Goal: Task Accomplishment & Management: Use online tool/utility

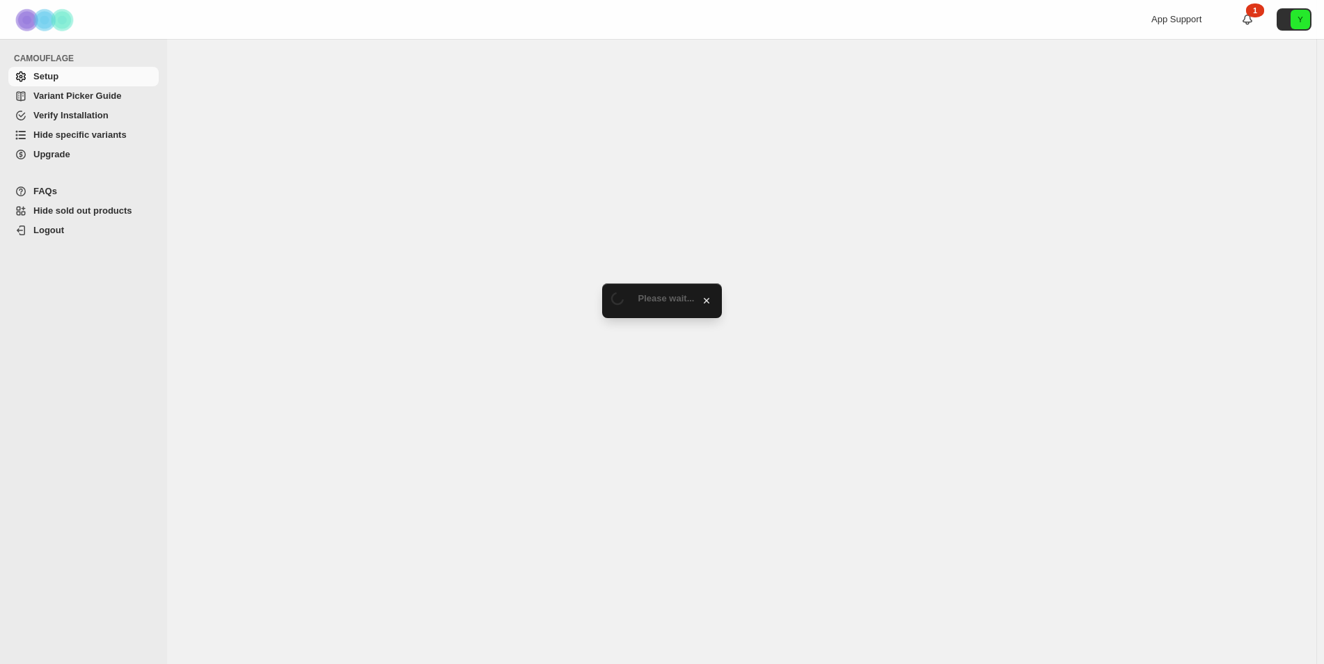
select select "******"
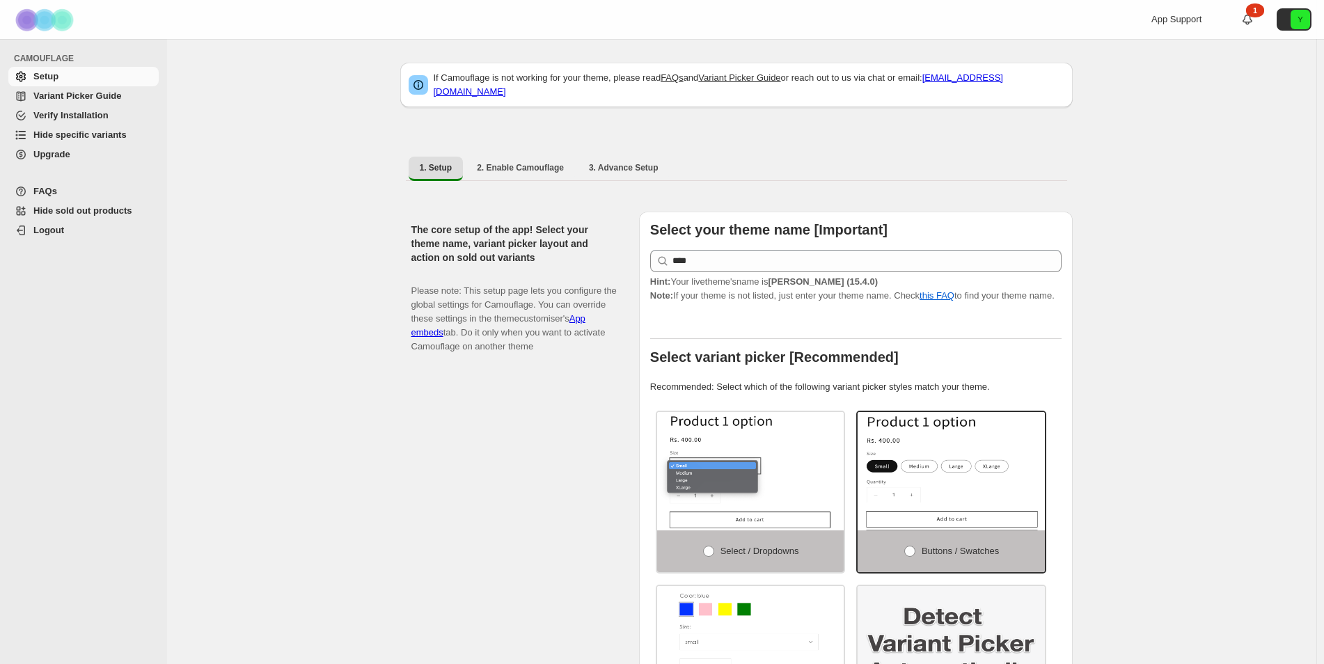
click at [88, 130] on span "Hide specific variants" at bounding box center [79, 134] width 93 height 10
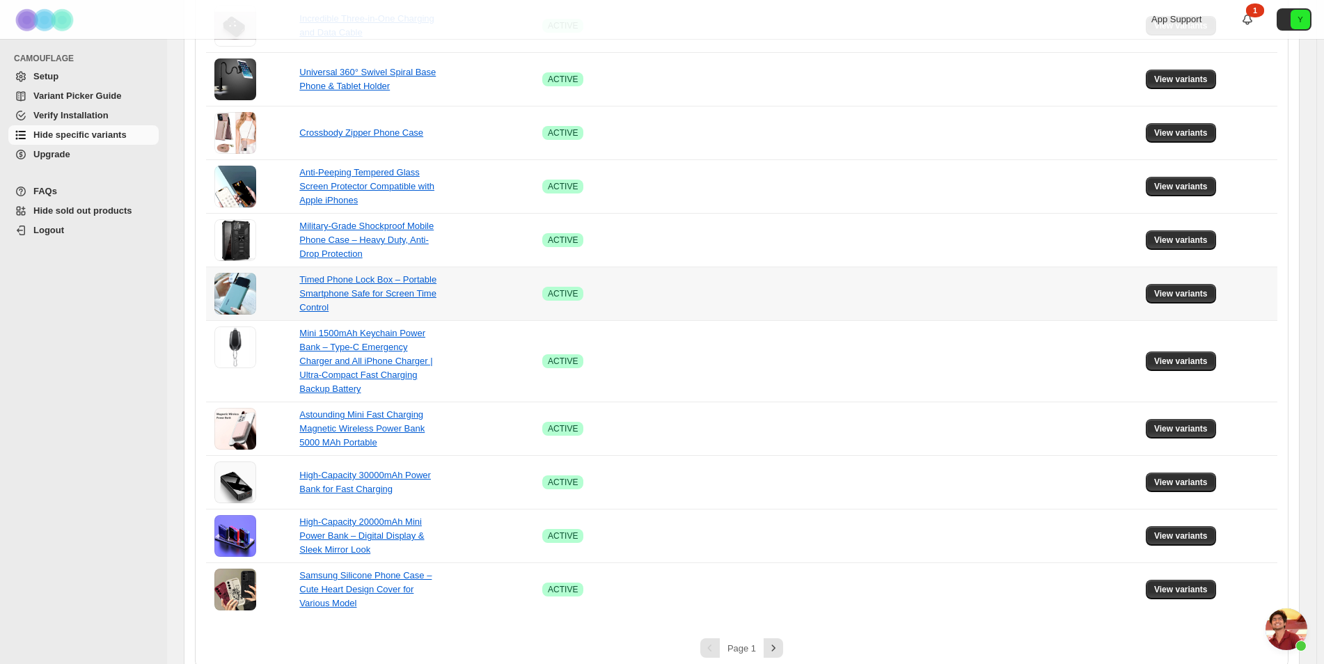
scroll to position [793, 0]
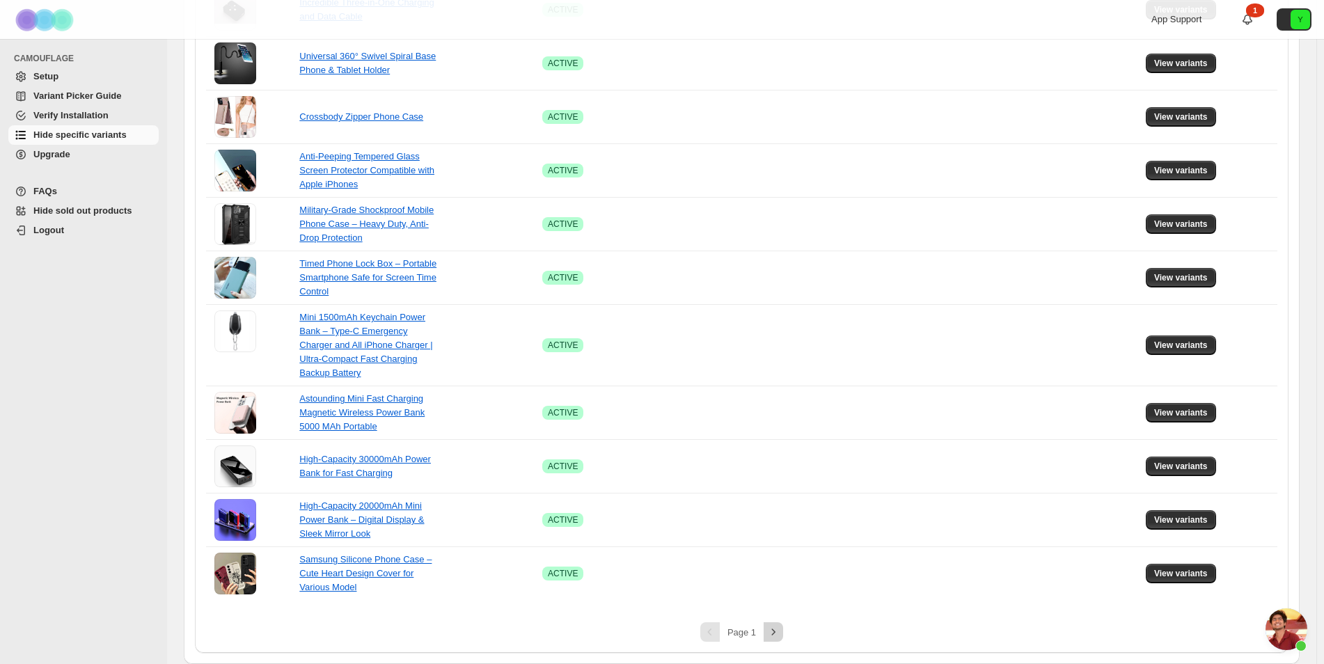
click at [778, 636] on icon "Next" at bounding box center [774, 632] width 14 height 14
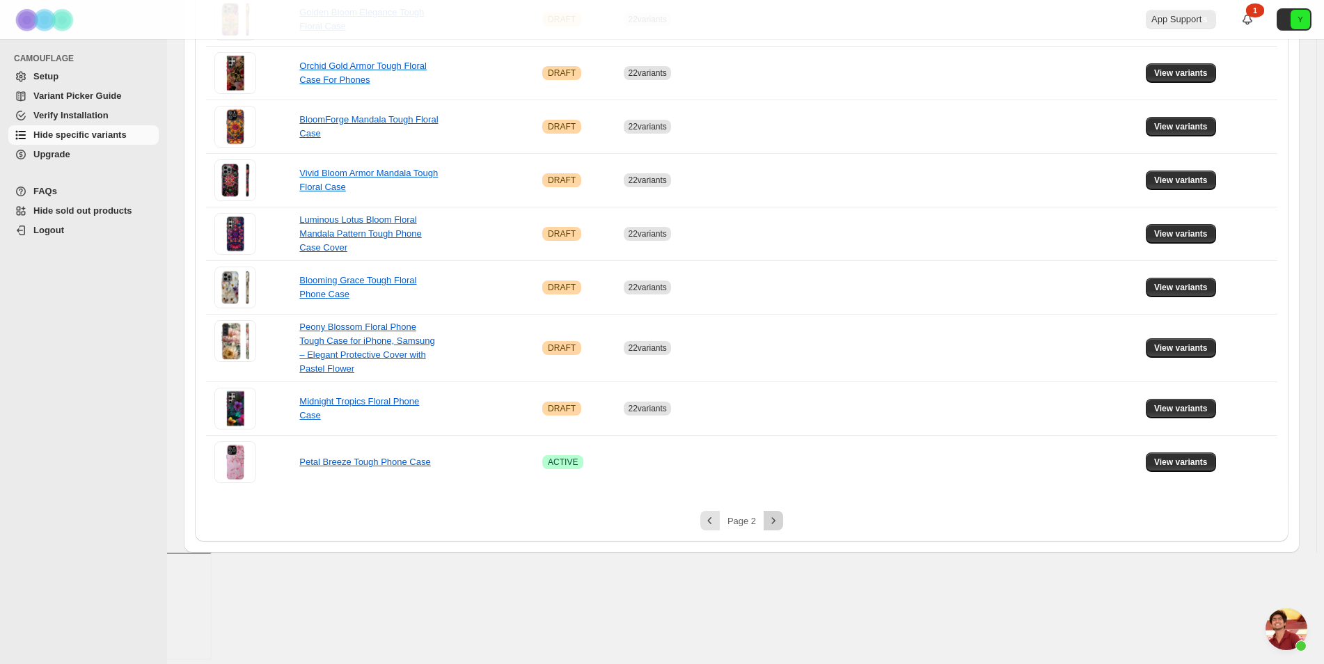
scroll to position [646, 0]
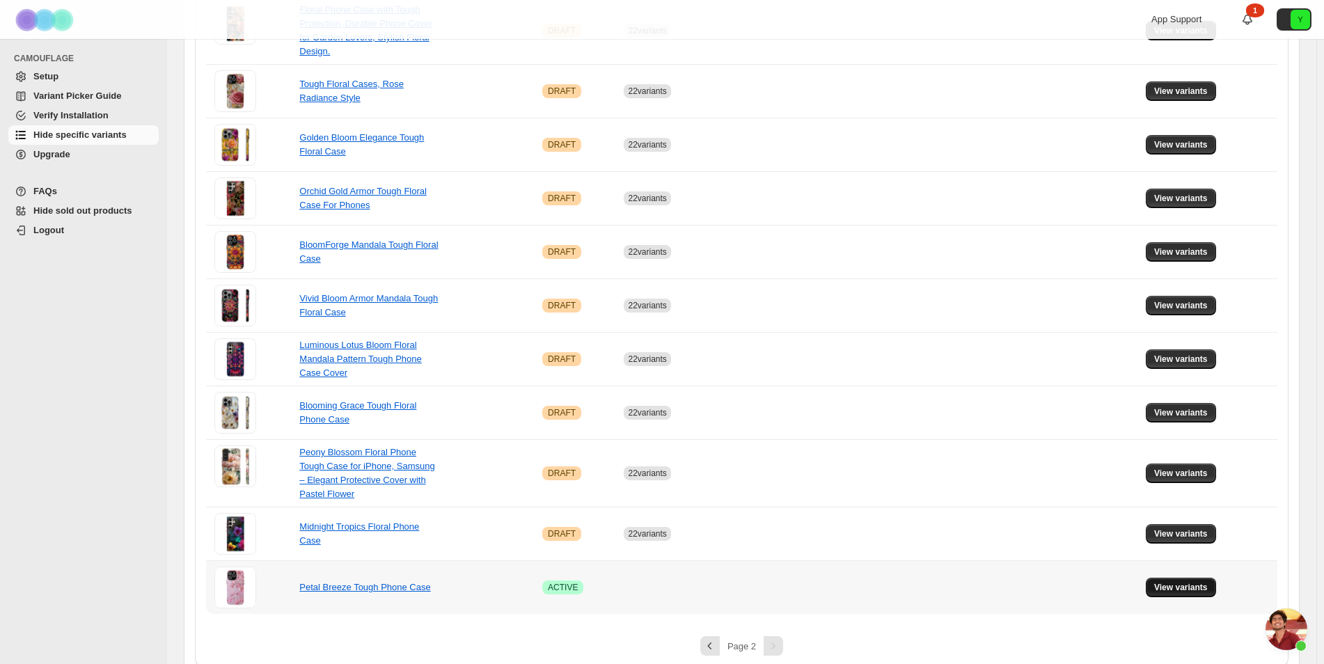
click at [1175, 582] on span "View variants" at bounding box center [1181, 587] width 54 height 11
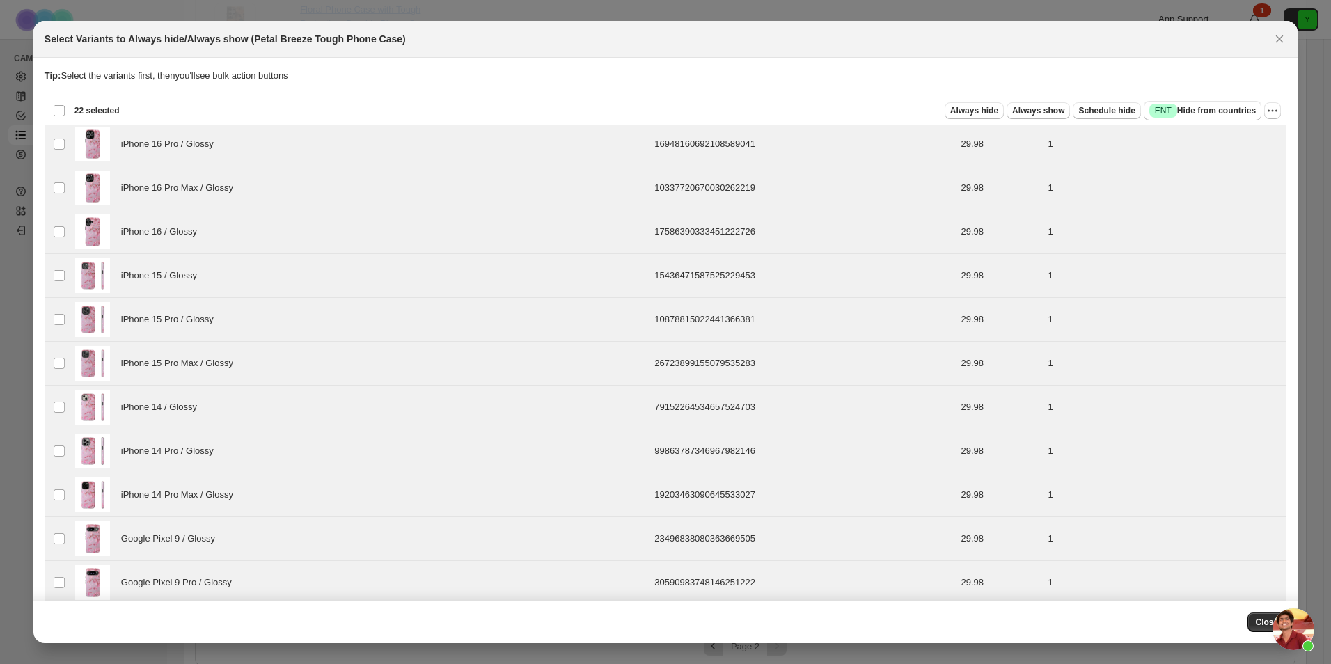
click at [58, 108] on div "Deselect all 22 product variants 22 selected" at bounding box center [86, 110] width 67 height 13
click at [980, 109] on span "Always hide" at bounding box center [974, 110] width 48 height 11
